Goal: Entertainment & Leisure: Consume media (video, audio)

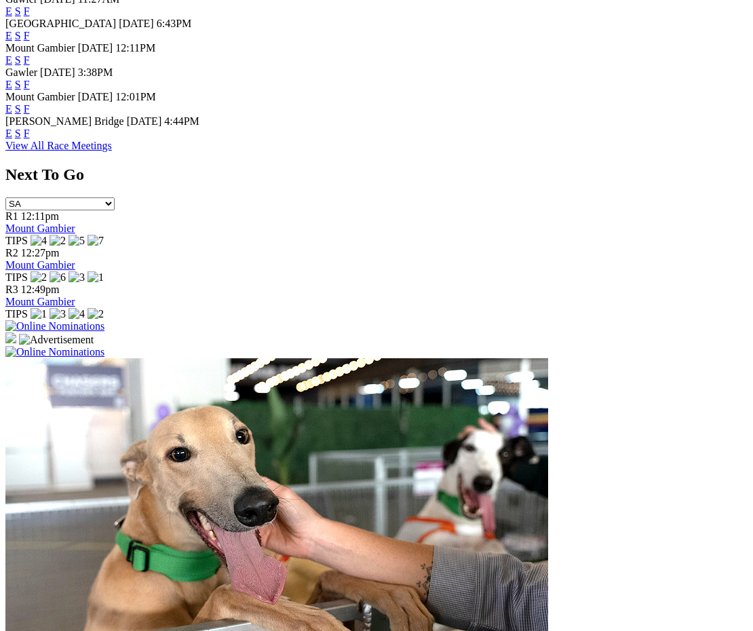
scroll to position [878, 0]
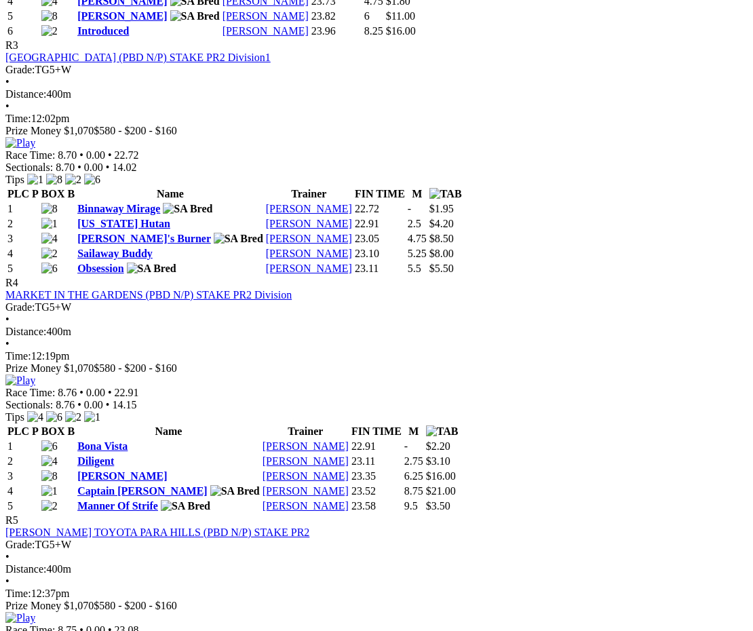
scroll to position [1221, 0]
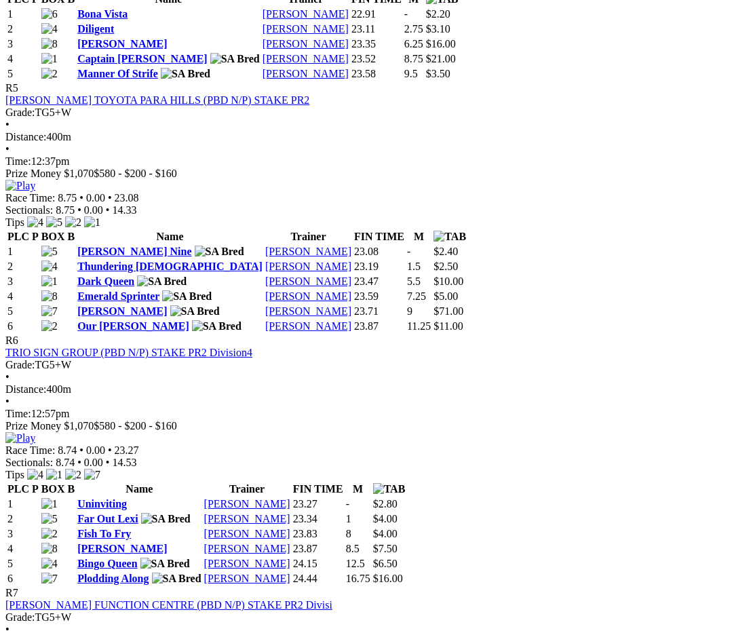
scroll to position [1764, 0]
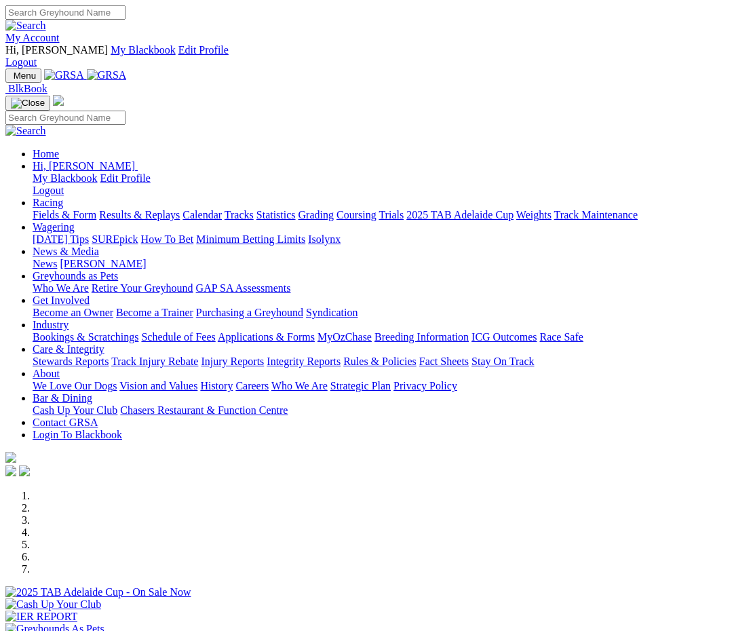
scroll to position [880, 0]
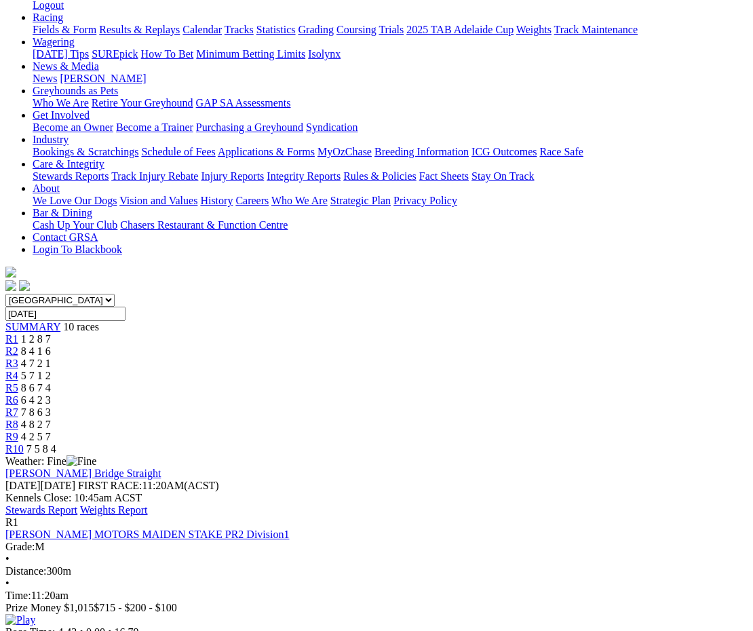
scroll to position [271, 0]
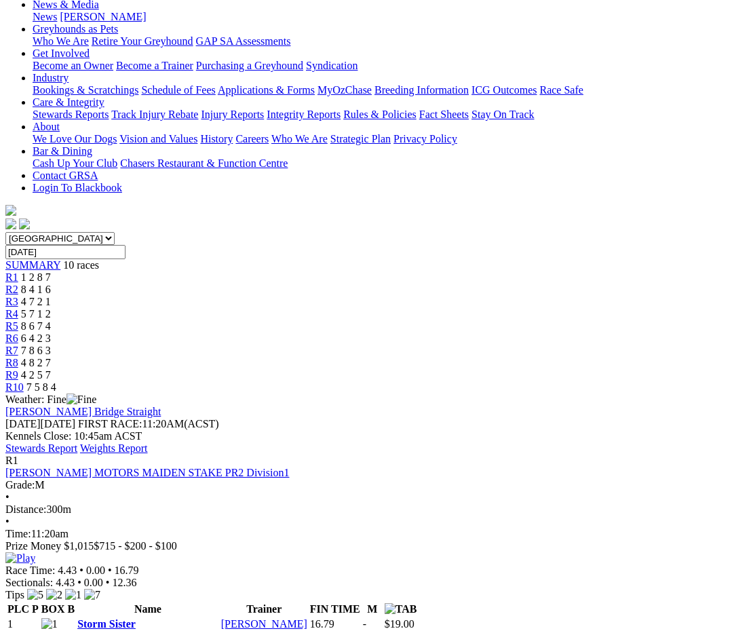
click at [35, 552] on img at bounding box center [20, 558] width 30 height 12
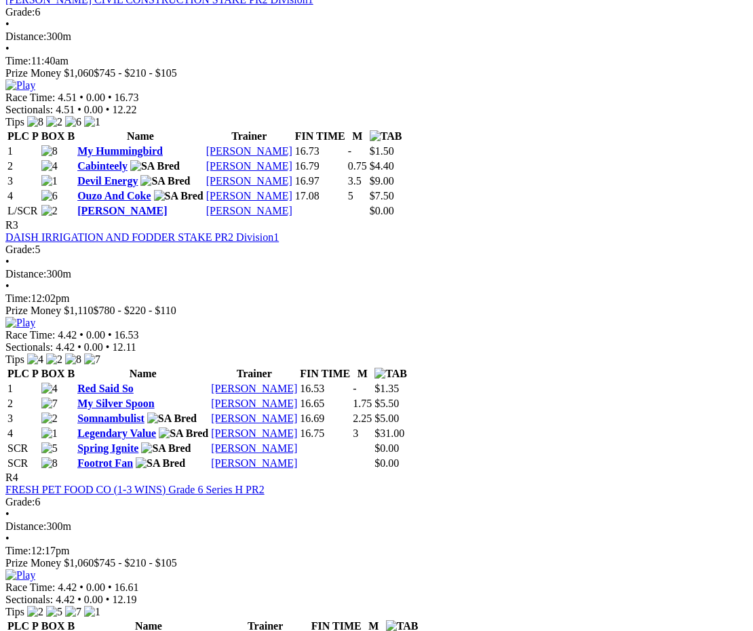
scroll to position [1018, 0]
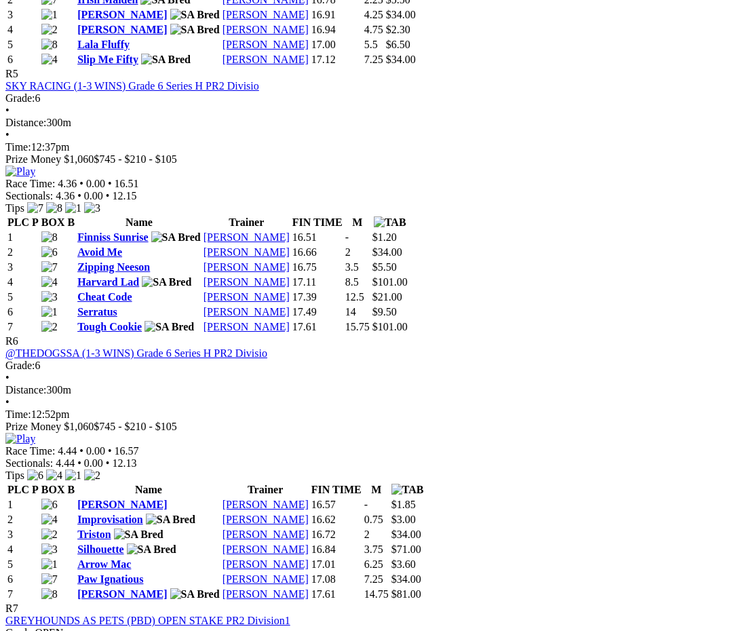
scroll to position [1696, 0]
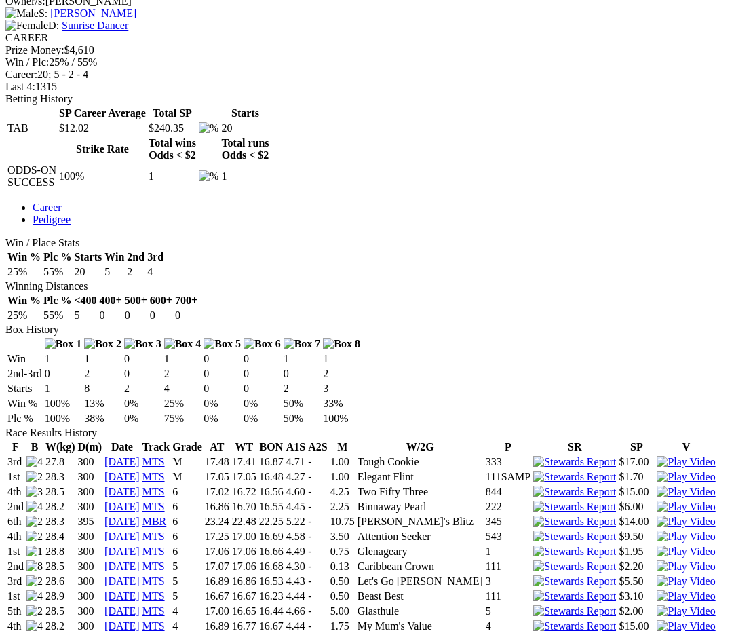
scroll to position [678, 0]
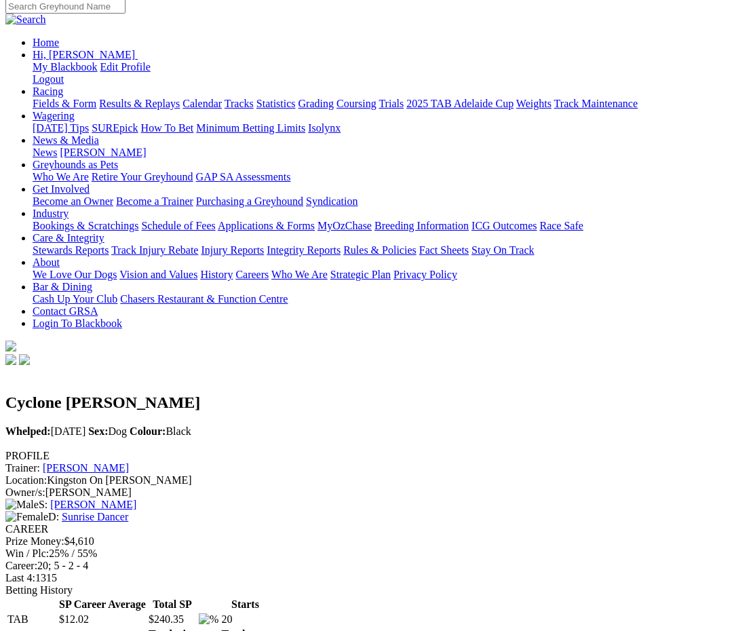
scroll to position [68, 0]
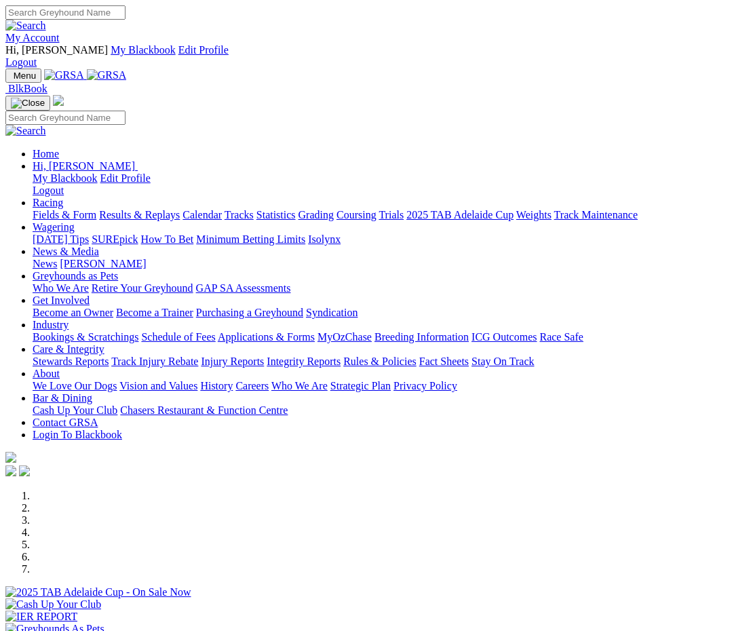
scroll to position [880, 0]
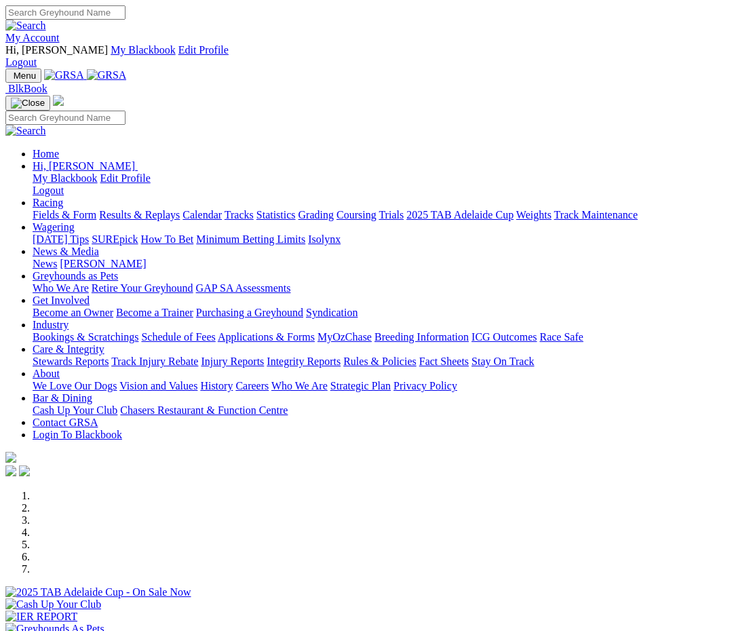
scroll to position [880, 0]
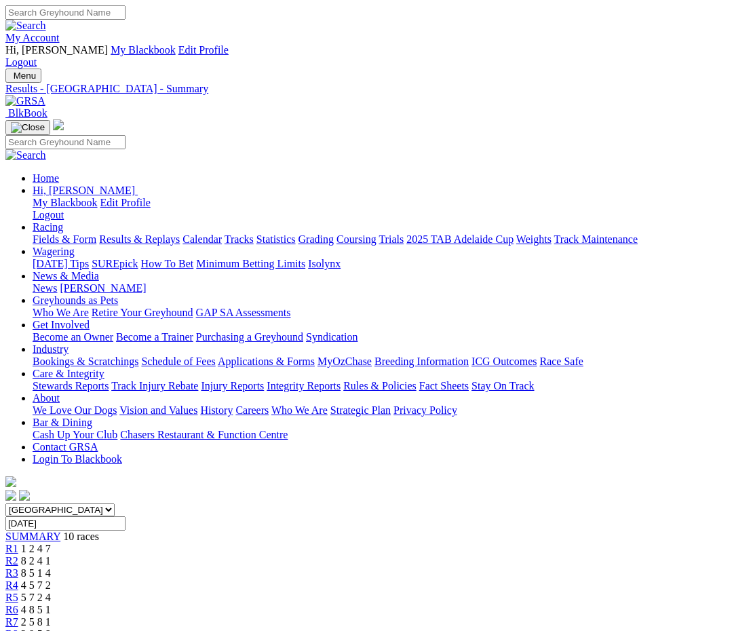
click at [402, 592] on div "R5 5 7 2 4" at bounding box center [376, 598] width 742 height 12
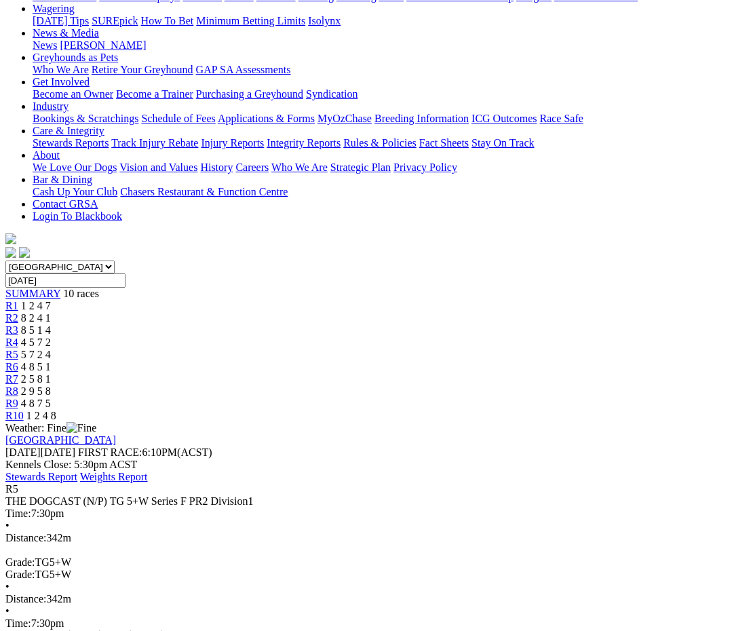
scroll to position [407, 0]
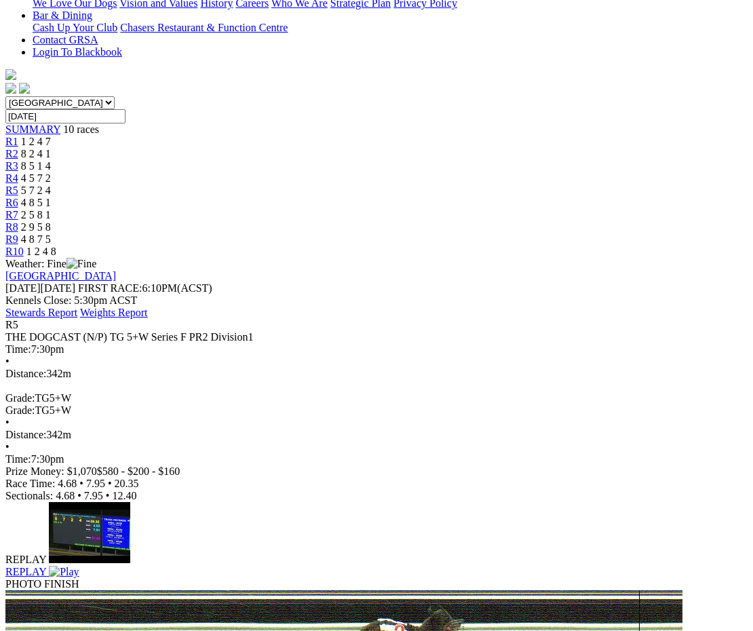
click at [79, 566] on img at bounding box center [64, 572] width 30 height 12
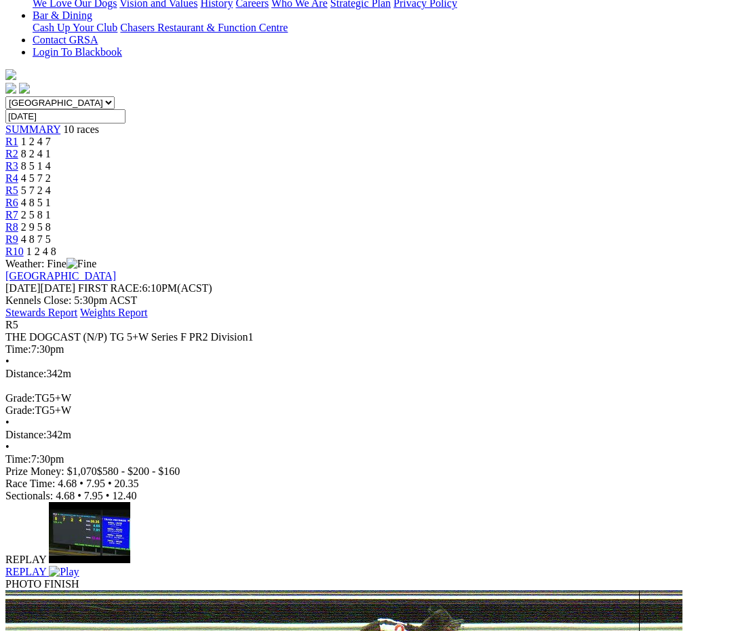
scroll to position [0, 0]
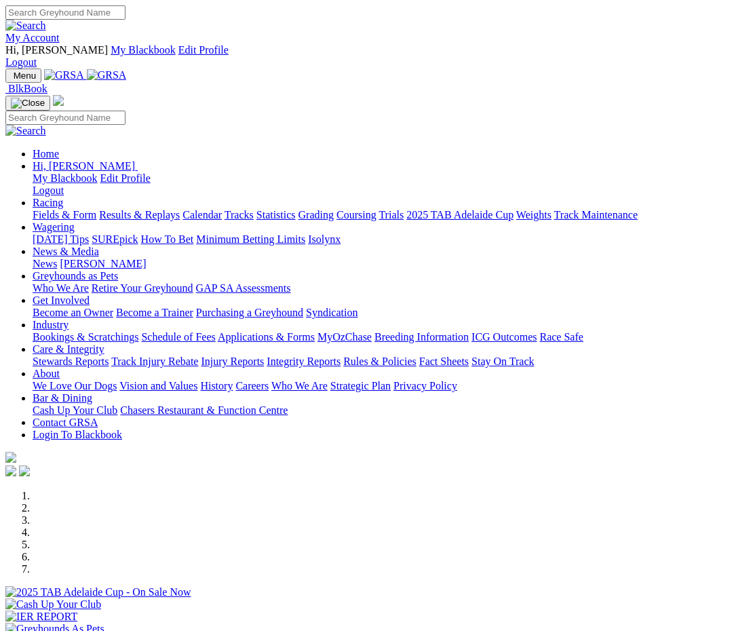
scroll to position [880, 0]
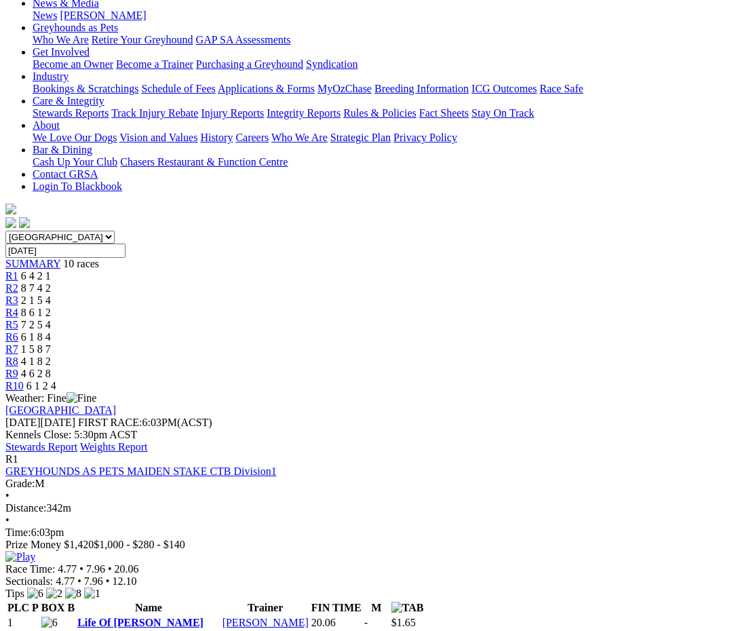
scroll to position [611, 0]
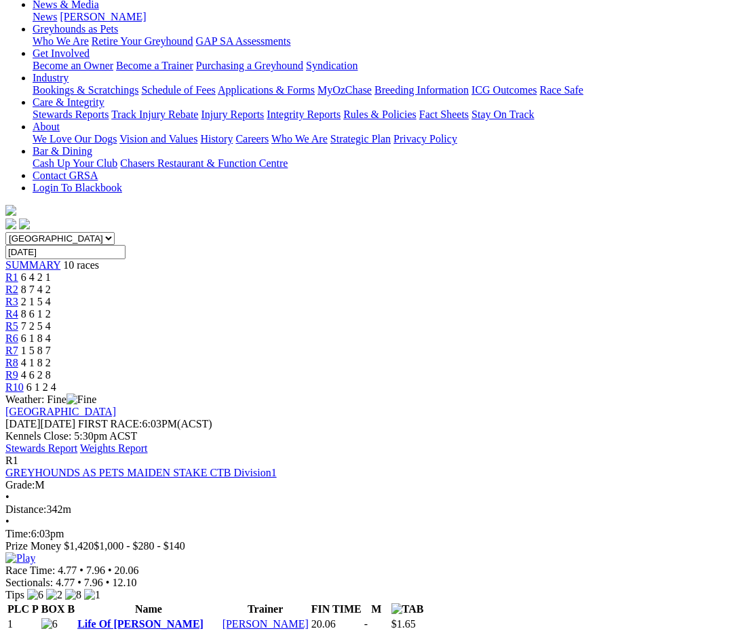
scroll to position [0, 0]
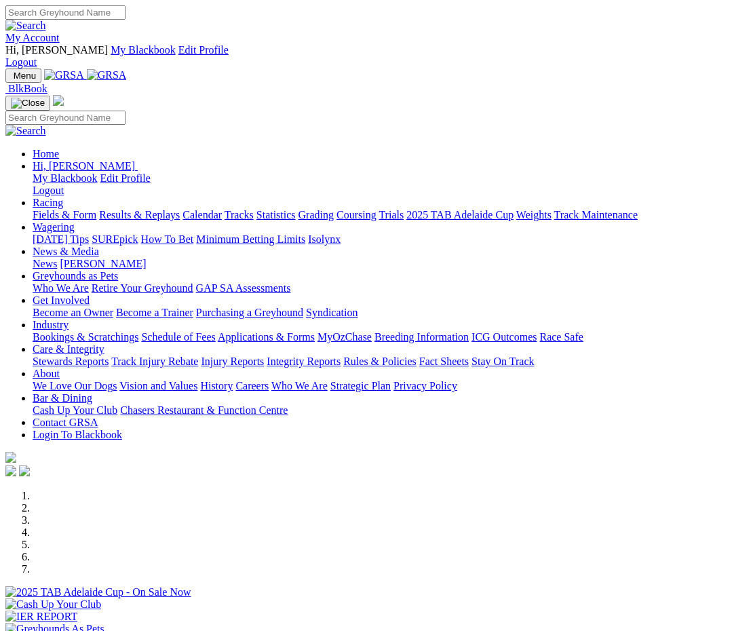
scroll to position [880, 0]
